Goal: Transaction & Acquisition: Download file/media

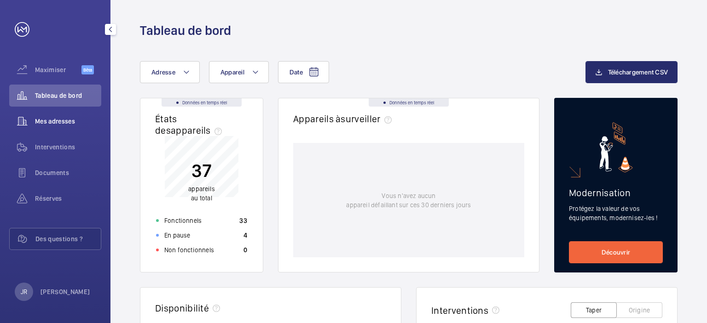
click at [64, 126] on div "Mes adresses" at bounding box center [55, 121] width 92 height 22
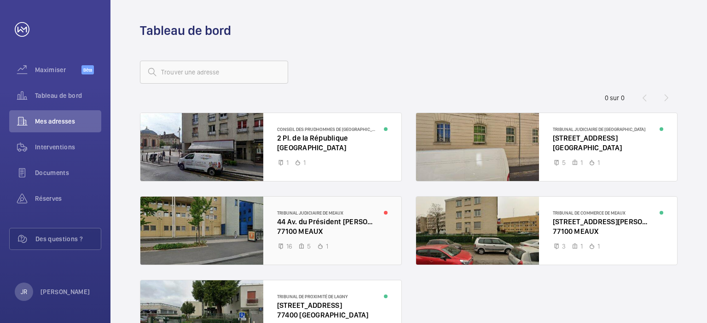
click at [340, 219] on div at bounding box center [270, 231] width 261 height 68
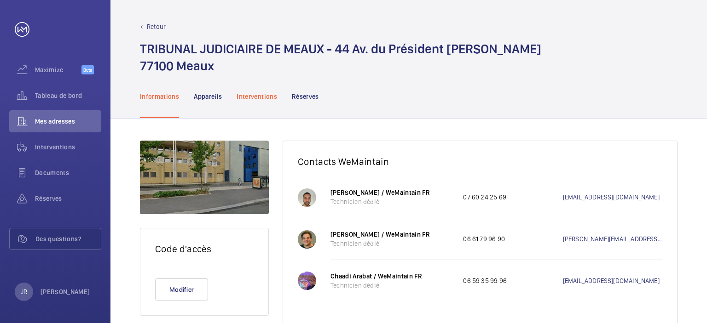
click at [254, 98] on p "Interventions" at bounding box center [256, 96] width 40 height 9
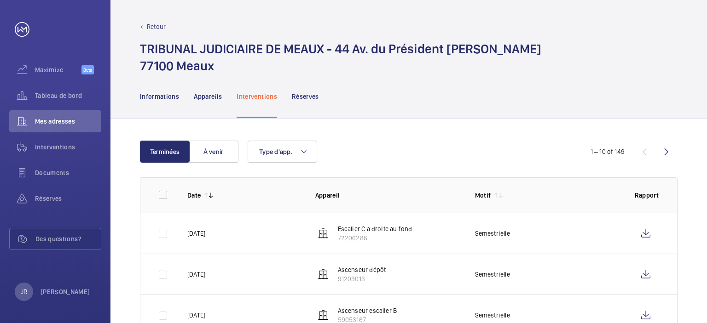
click at [155, 28] on p "Retour" at bounding box center [156, 26] width 19 height 9
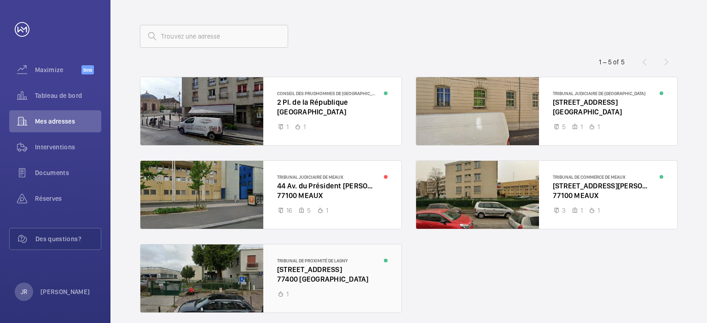
scroll to position [46, 0]
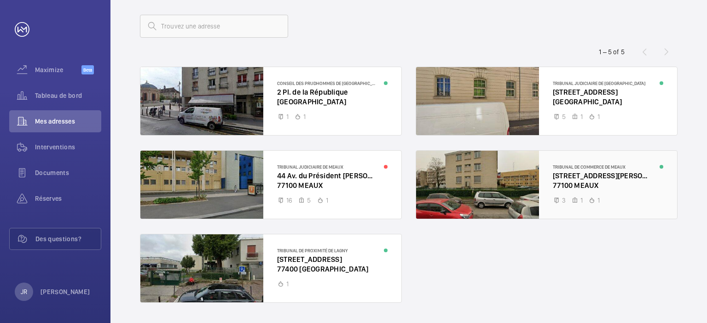
click at [608, 182] on div at bounding box center [546, 185] width 261 height 68
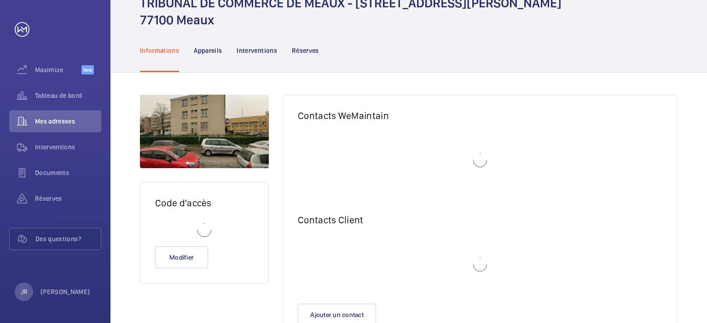
scroll to position [81, 0]
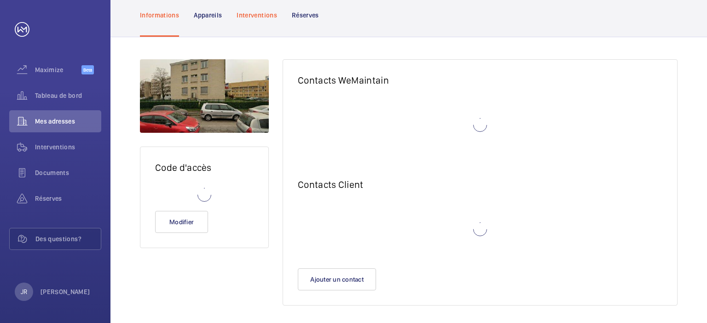
click at [241, 16] on p "Interventions" at bounding box center [256, 15] width 40 height 9
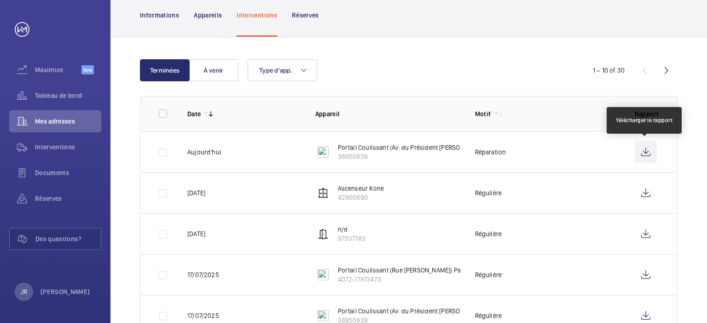
click at [646, 155] on wm-front-icon-button at bounding box center [645, 152] width 22 height 22
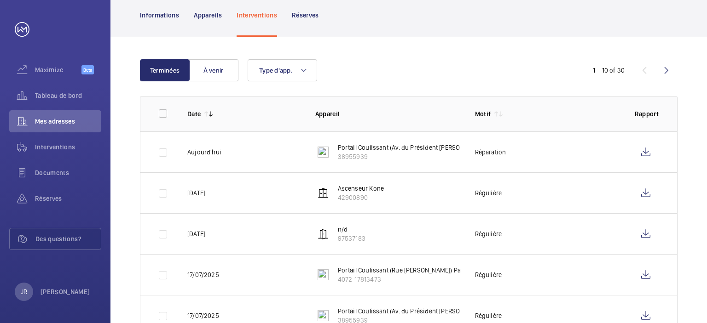
click at [358, 152] on p "38955939" at bounding box center [435, 156] width 194 height 9
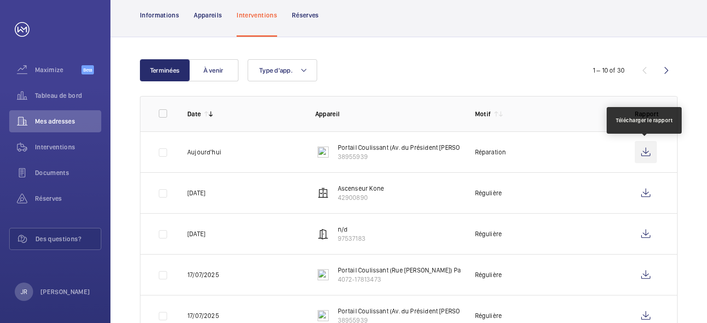
click at [648, 155] on wm-front-icon-button at bounding box center [645, 152] width 22 height 22
click at [637, 155] on wm-front-icon-button at bounding box center [645, 152] width 22 height 22
